Goal: Transaction & Acquisition: Book appointment/travel/reservation

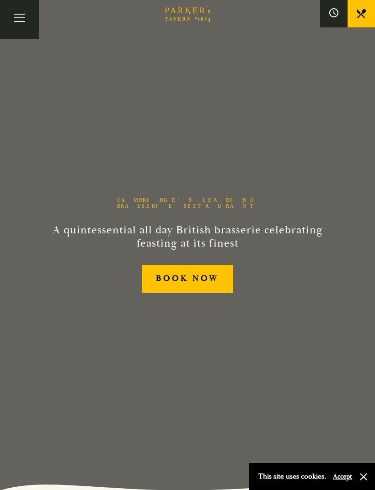
click at [24, 19] on button "Toggle navigation" at bounding box center [19, 19] width 39 height 39
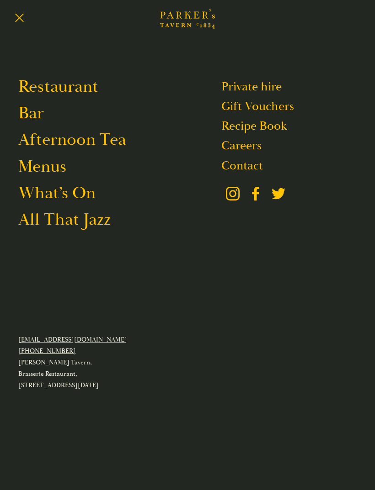
click at [47, 174] on link "Menus" at bounding box center [42, 166] width 48 height 21
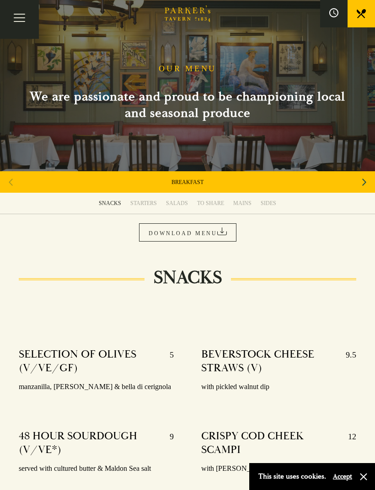
click at [246, 204] on div "MAINS" at bounding box center [242, 203] width 18 height 7
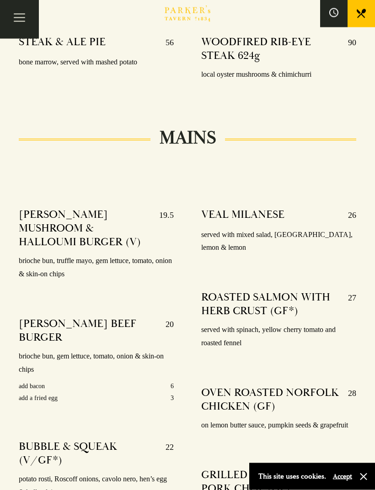
scroll to position [1599, 0]
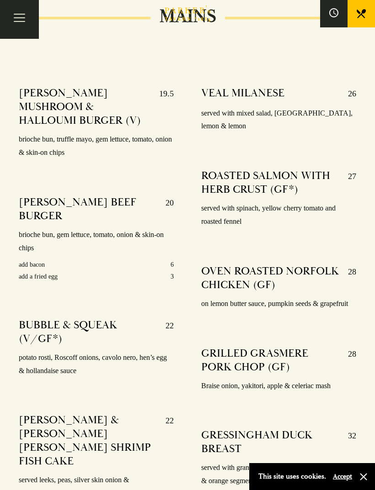
click at [21, 22] on button "Toggle navigation" at bounding box center [19, 19] width 39 height 39
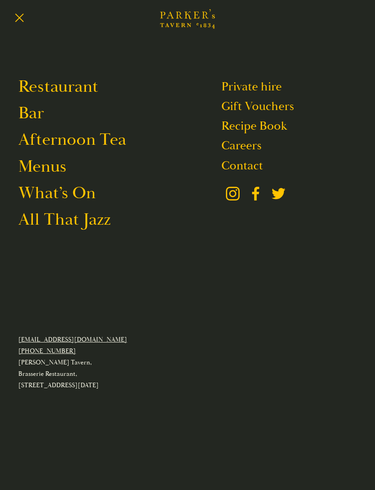
click at [21, 17] on button "Toggle navigation" at bounding box center [19, 19] width 39 height 39
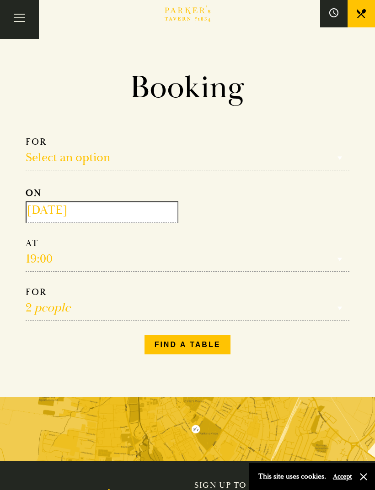
click at [101, 213] on input "2025-10-01" at bounding box center [102, 212] width 153 height 21
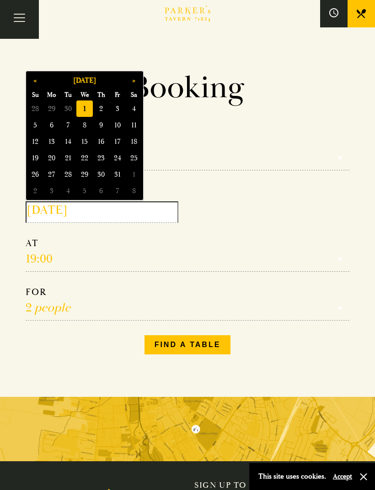
click at [139, 112] on span "4" at bounding box center [134, 109] width 16 height 16
type input "2025-10-04"
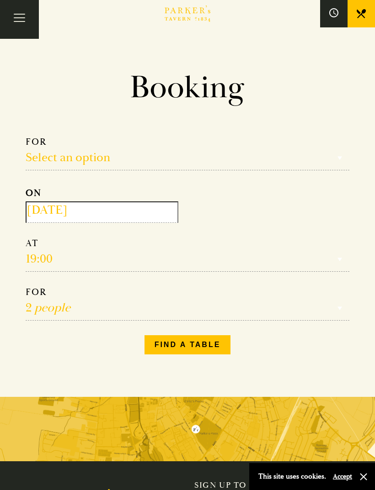
click at [82, 261] on select "Reservation time" at bounding box center [188, 255] width 324 height 34
click at [99, 157] on select "Select an option Lunch Dinner Afternoon Tea" at bounding box center [188, 153] width 324 height 34
select select "134868"
click at [67, 262] on select "12:00 12:30 13:00 13:30 14:00 14:30 15:00 15:30 16:00 16:30 17:00" at bounding box center [188, 255] width 324 height 34
select select "13:00"
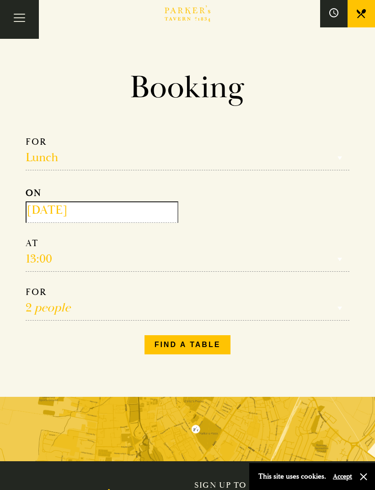
click at [101, 301] on select "1 person 2 people 3 people 4 people 5 people 6 people 7 people 8 people 9 peopl…" at bounding box center [188, 304] width 324 height 34
select select "3"
click at [205, 350] on button "Find a table" at bounding box center [187, 344] width 86 height 19
